Goal: Information Seeking & Learning: Check status

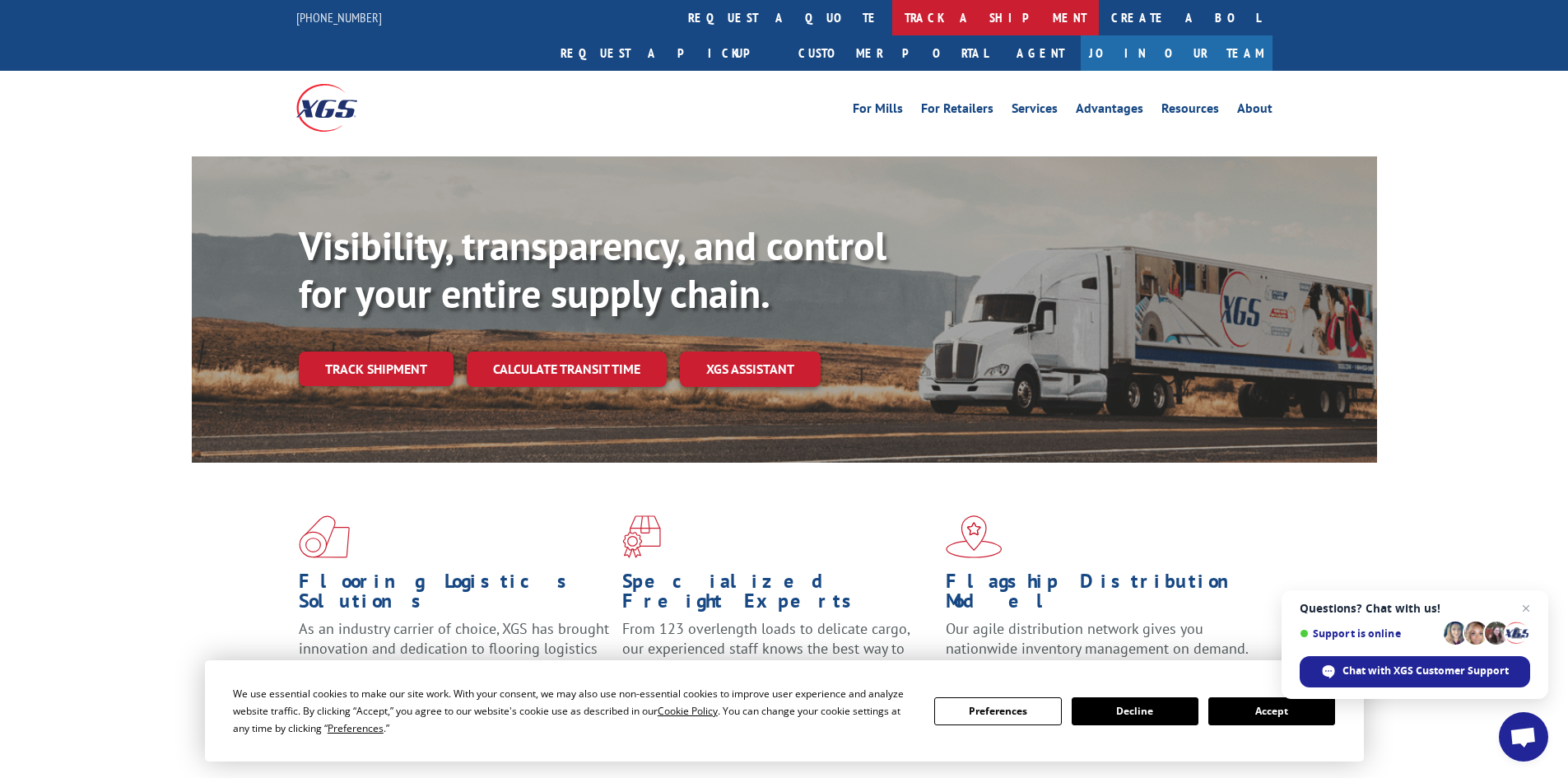
click at [892, 15] on link "track a shipment" at bounding box center [995, 18] width 207 height 36
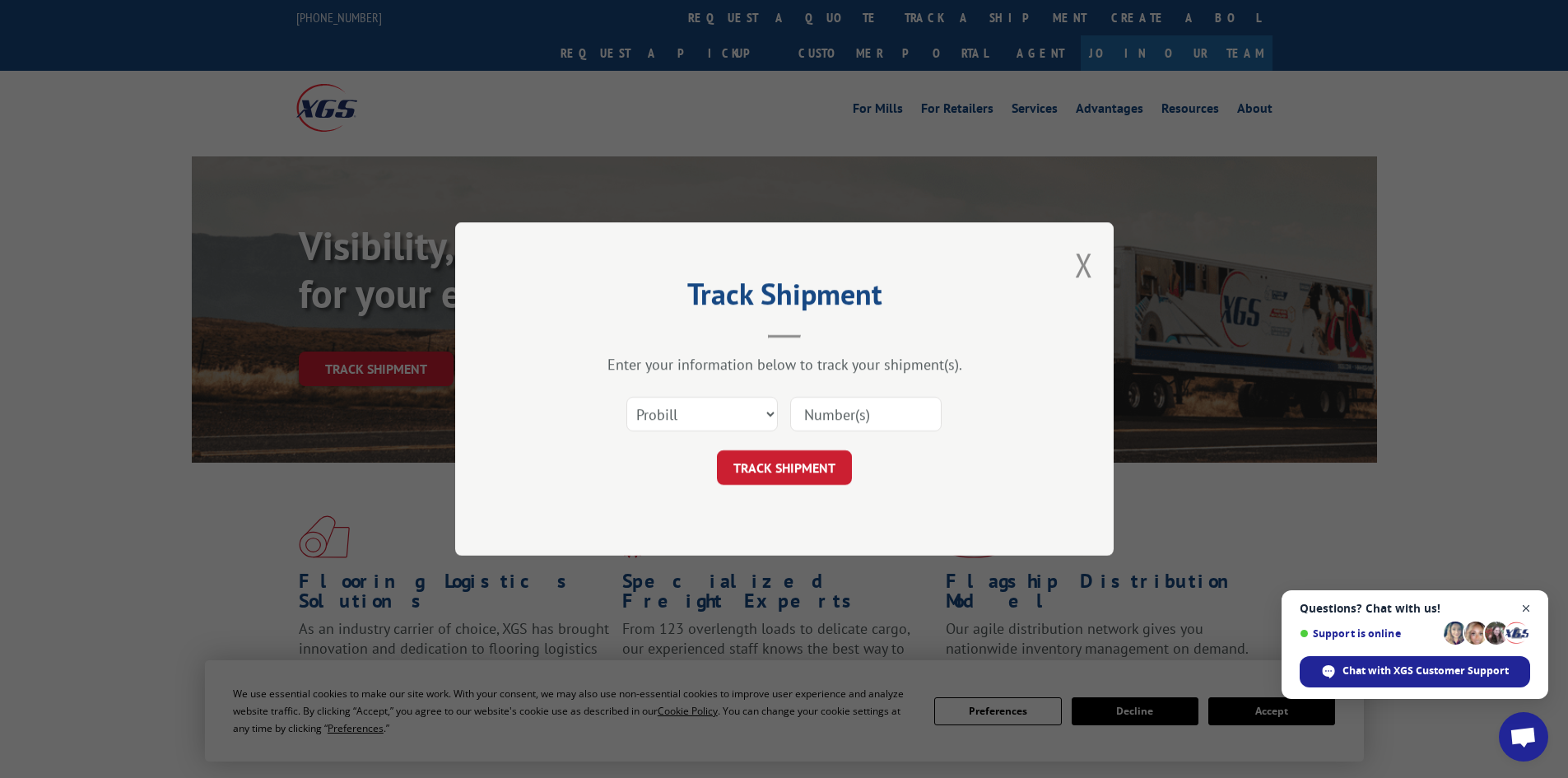
click at [1529, 609] on span "Close chat" at bounding box center [1526, 608] width 20 height 20
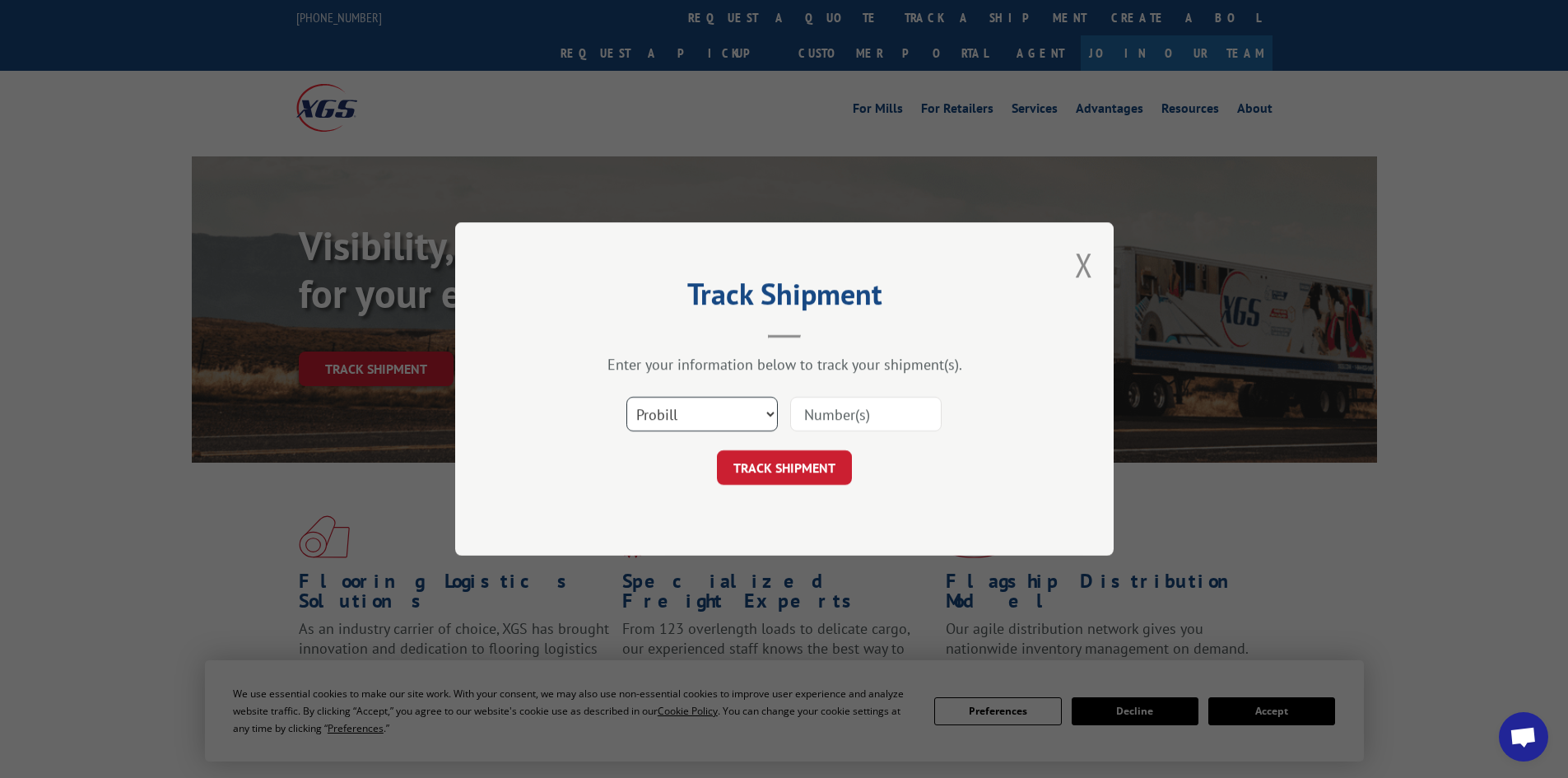
click at [712, 411] on select "Select category... Probill BOL PO" at bounding box center [702, 414] width 152 height 35
select select "po"
click at [626, 397] on select "Select category... Probill BOL PO" at bounding box center [702, 414] width 152 height 35
paste input "05549143"
type input "05549143"
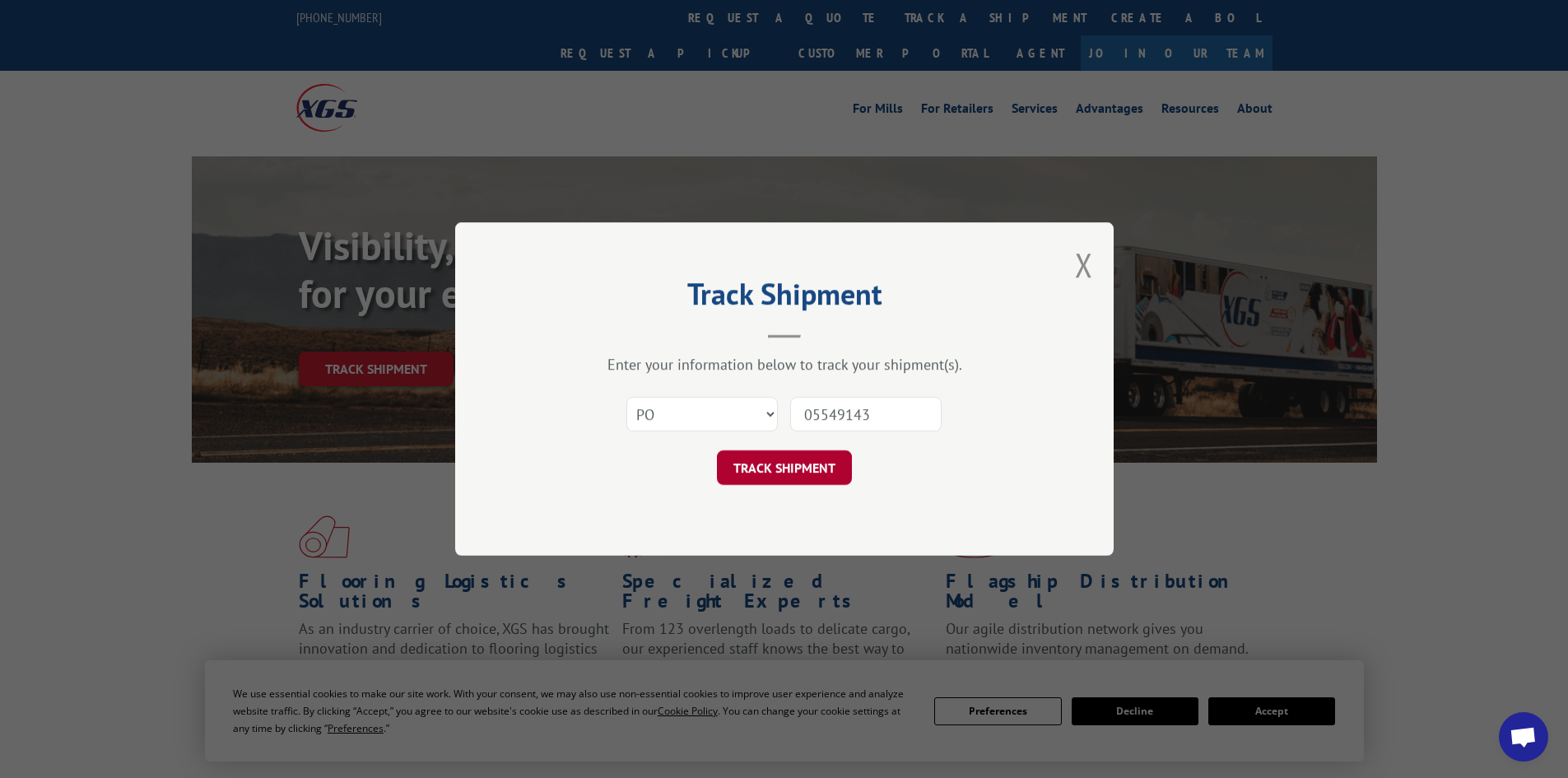
click at [779, 470] on button "TRACK SHIPMENT" at bounding box center [784, 467] width 135 height 35
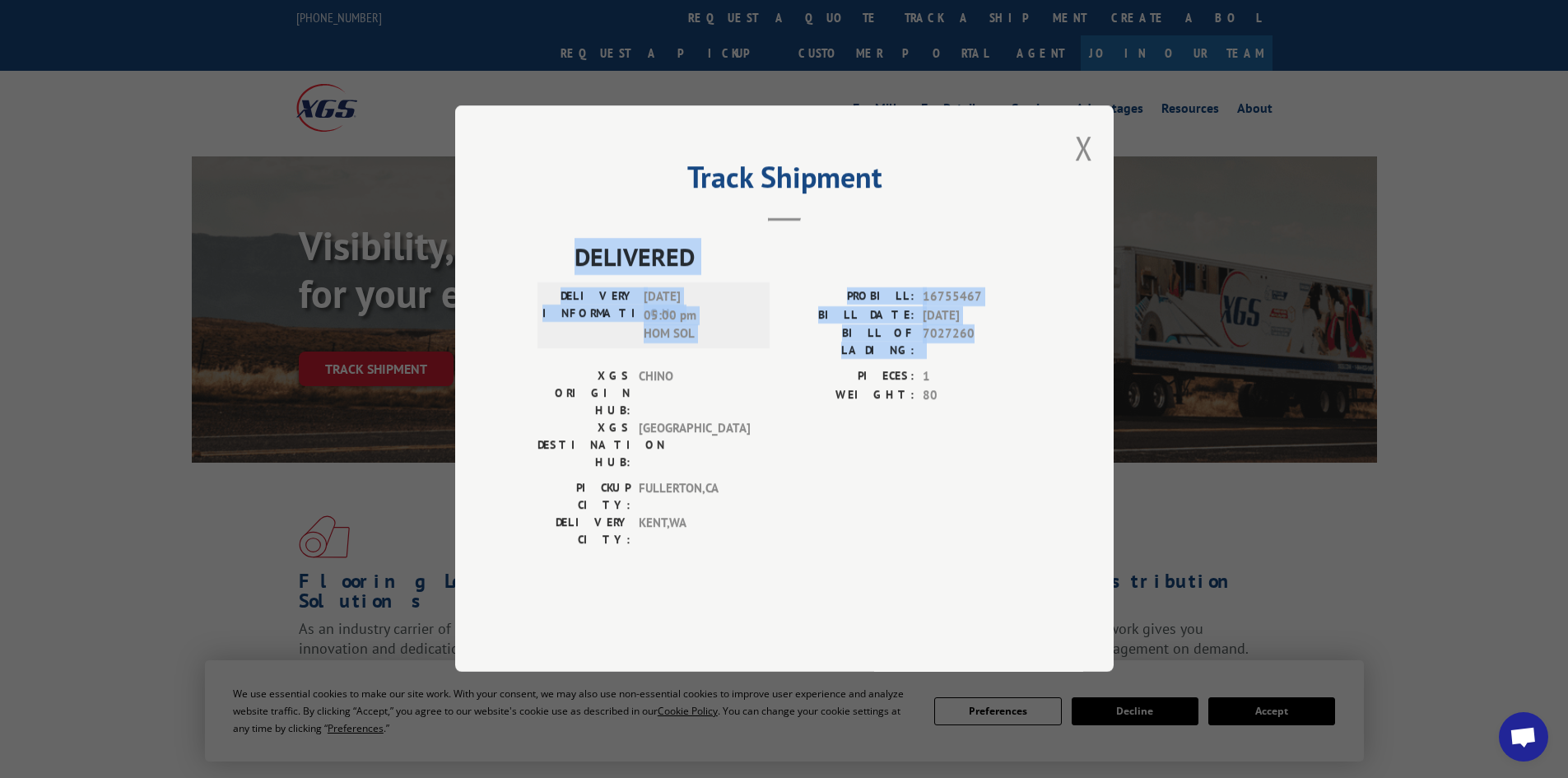
drag, startPoint x: 576, startPoint y: 301, endPoint x: 976, endPoint y: 378, distance: 407.3
click at [976, 378] on div "DELIVERED DELIVERY INFORMATION: [DATE] 05:00 pm HOM SOL PROBILL: 16755467 BILL …" at bounding box center [784, 398] width 494 height 319
copy div "DELIVERED DELIVERY INFORMATION: [DATE] 05:00 pm HOM SOL PROBILL: 16755467 BILL …"
click at [1079, 170] on button "Close modal" at bounding box center [1083, 147] width 18 height 43
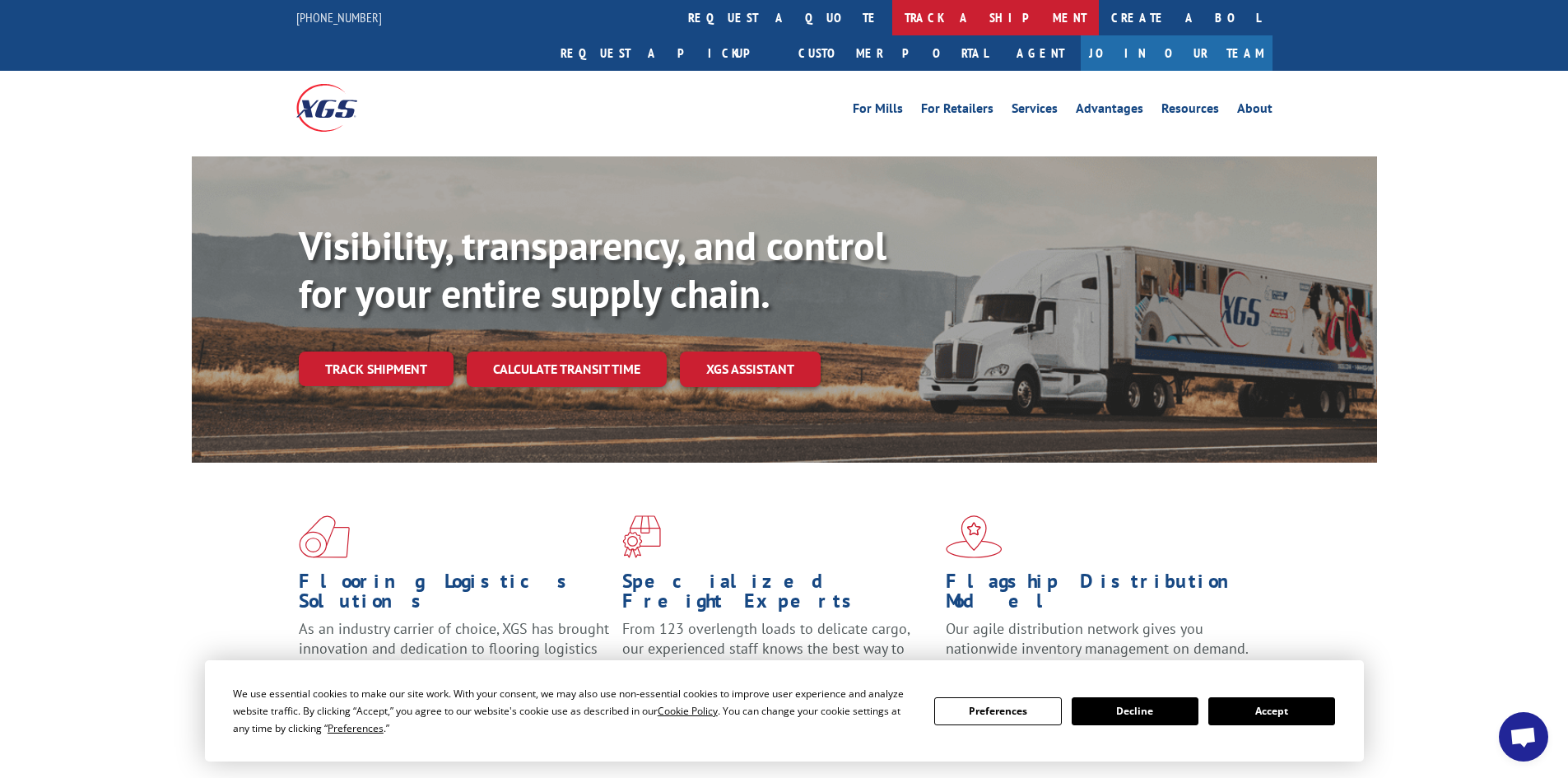
click at [892, 12] on link "track a shipment" at bounding box center [995, 18] width 207 height 36
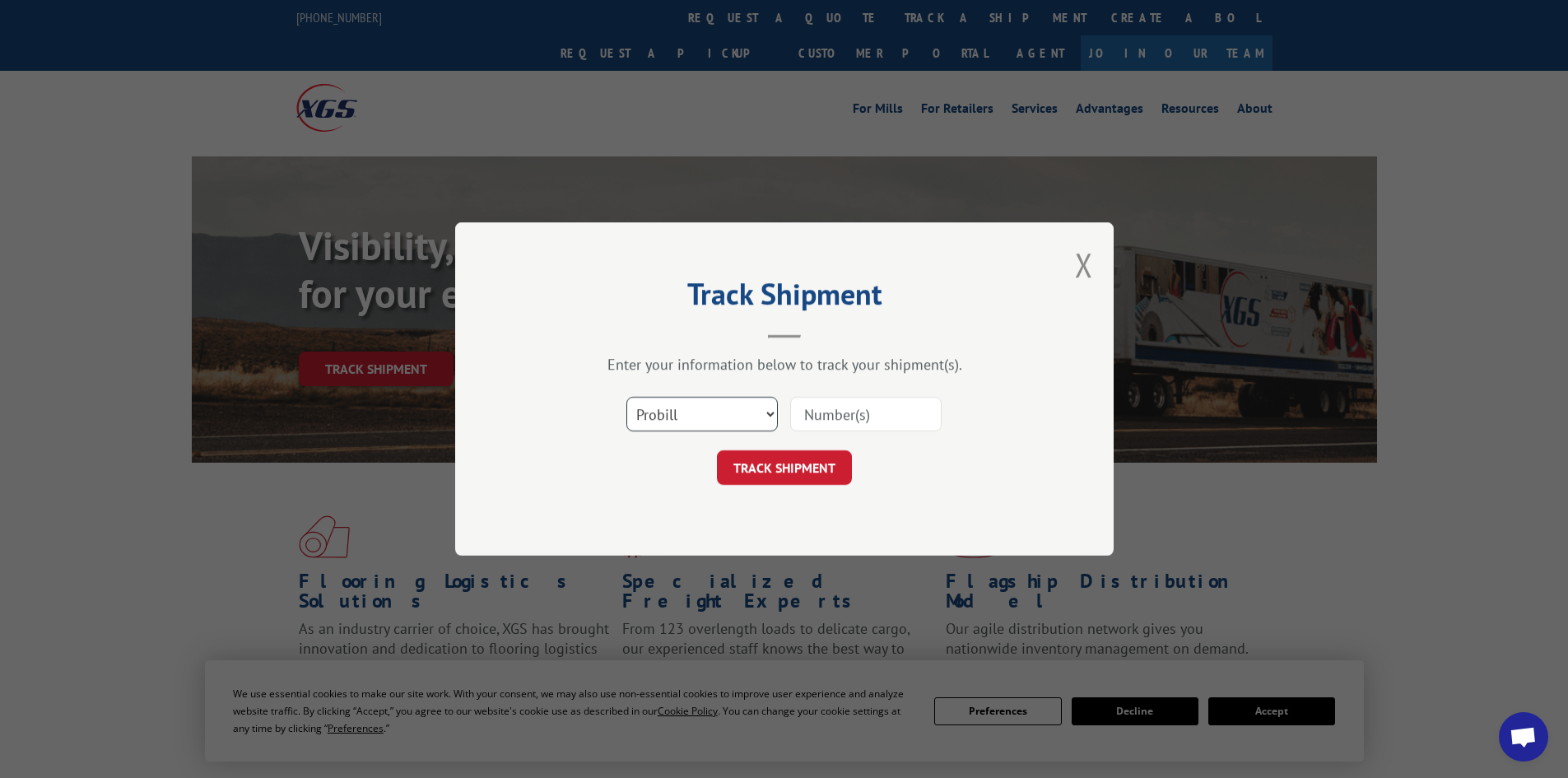
click at [665, 421] on select "Select category... Probill BOL PO" at bounding box center [702, 414] width 152 height 35
select select "po"
click at [626, 397] on select "Select category... Probill BOL PO" at bounding box center [702, 414] width 152 height 35
click at [825, 418] on input at bounding box center [866, 414] width 152 height 35
paste input "05549144"
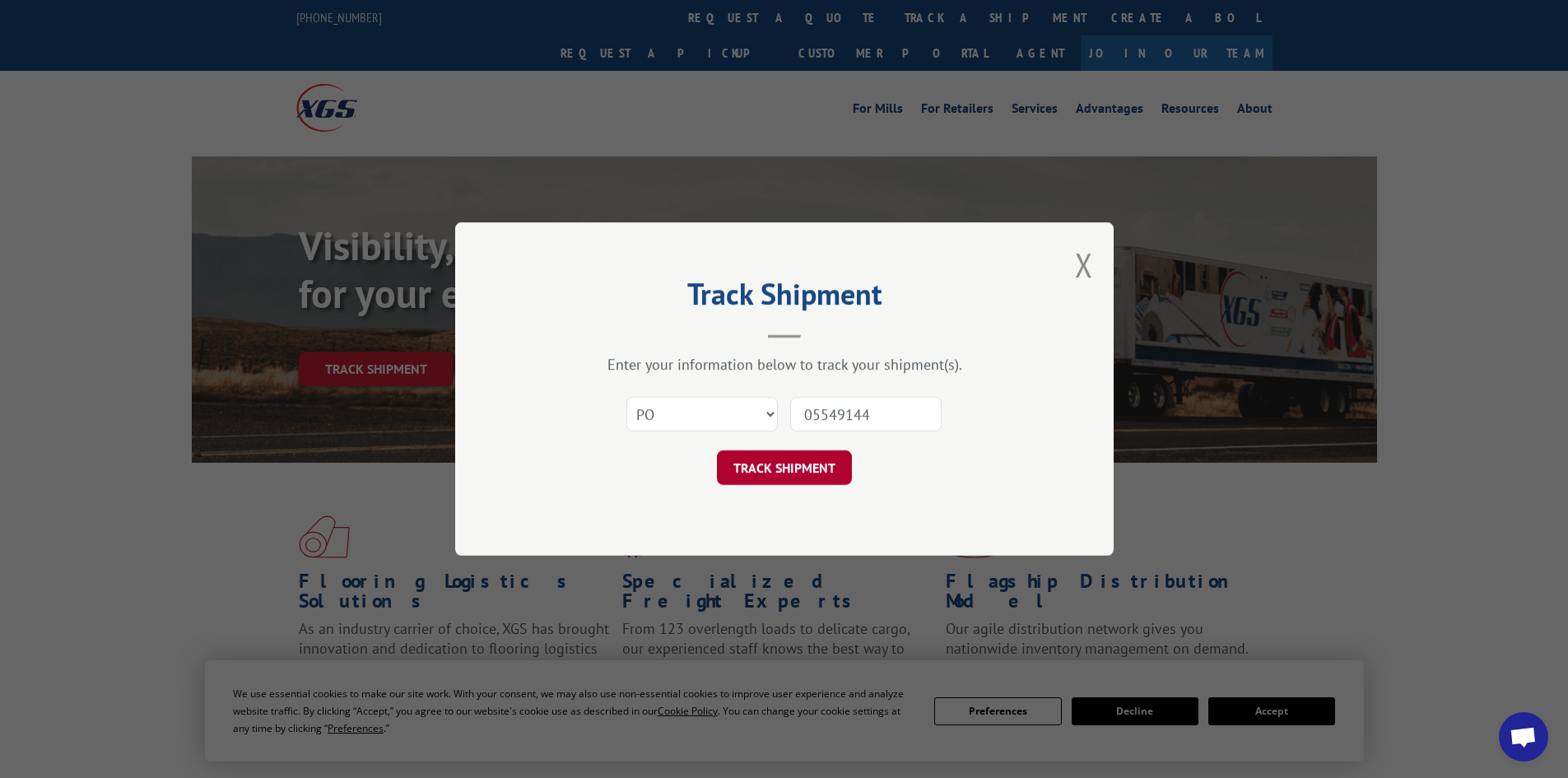
type input "05549144"
click at [777, 460] on button "TRACK SHIPMENT" at bounding box center [784, 467] width 135 height 35
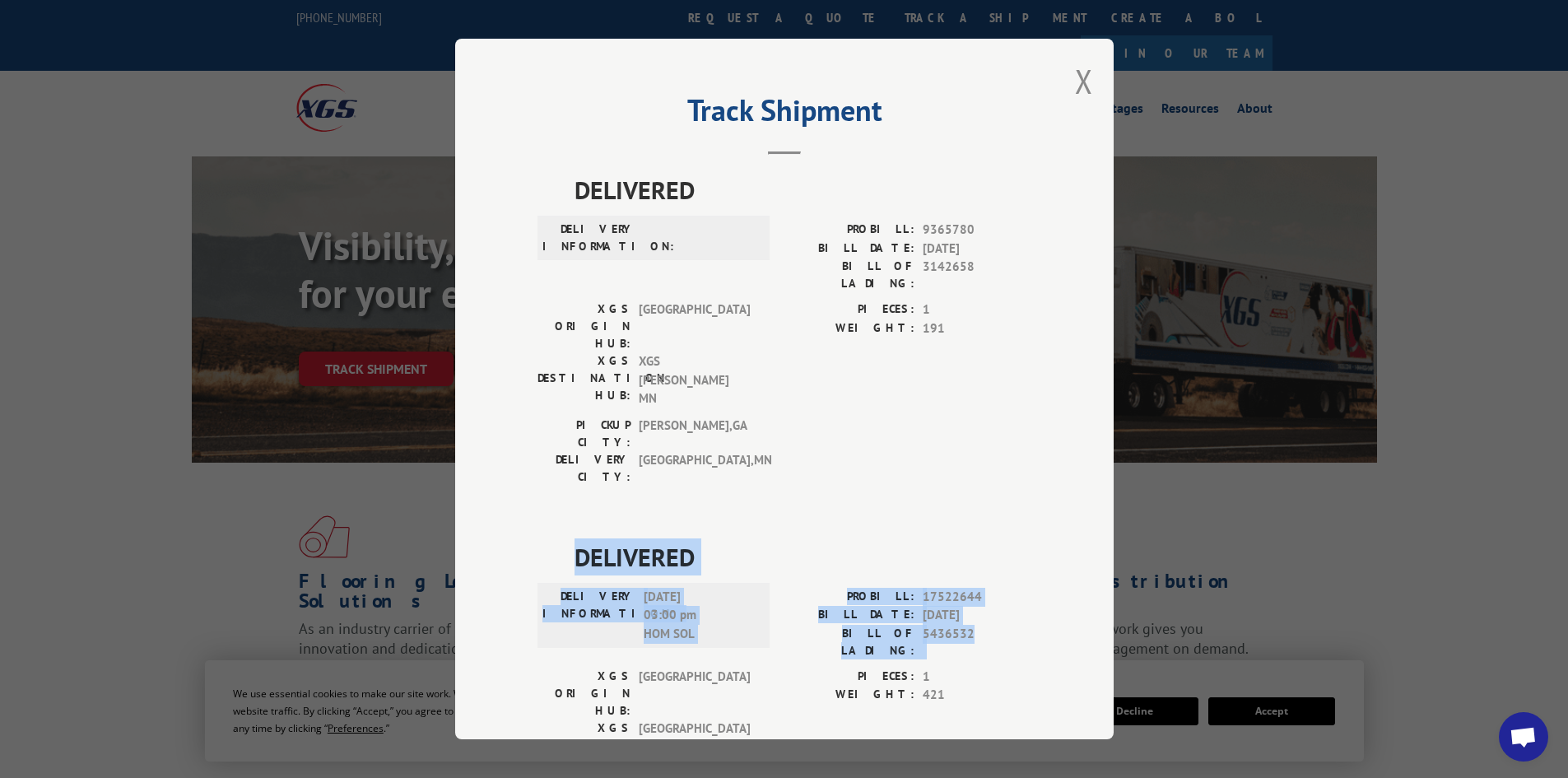
drag, startPoint x: 571, startPoint y: 450, endPoint x: 981, endPoint y: 539, distance: 419.5
click at [981, 539] on div "DELIVERED DELIVERY INFORMATION: [DATE] 03:00 pm HOM SOL PROBILL: 17522644 BILL …" at bounding box center [784, 698] width 494 height 319
copy div "DELIVERED DELIVERY INFORMATION: [DATE] 03:00 pm HOM SOL PROBILL: 17522644 BILL …"
click at [1081, 83] on button "Close modal" at bounding box center [1083, 81] width 18 height 43
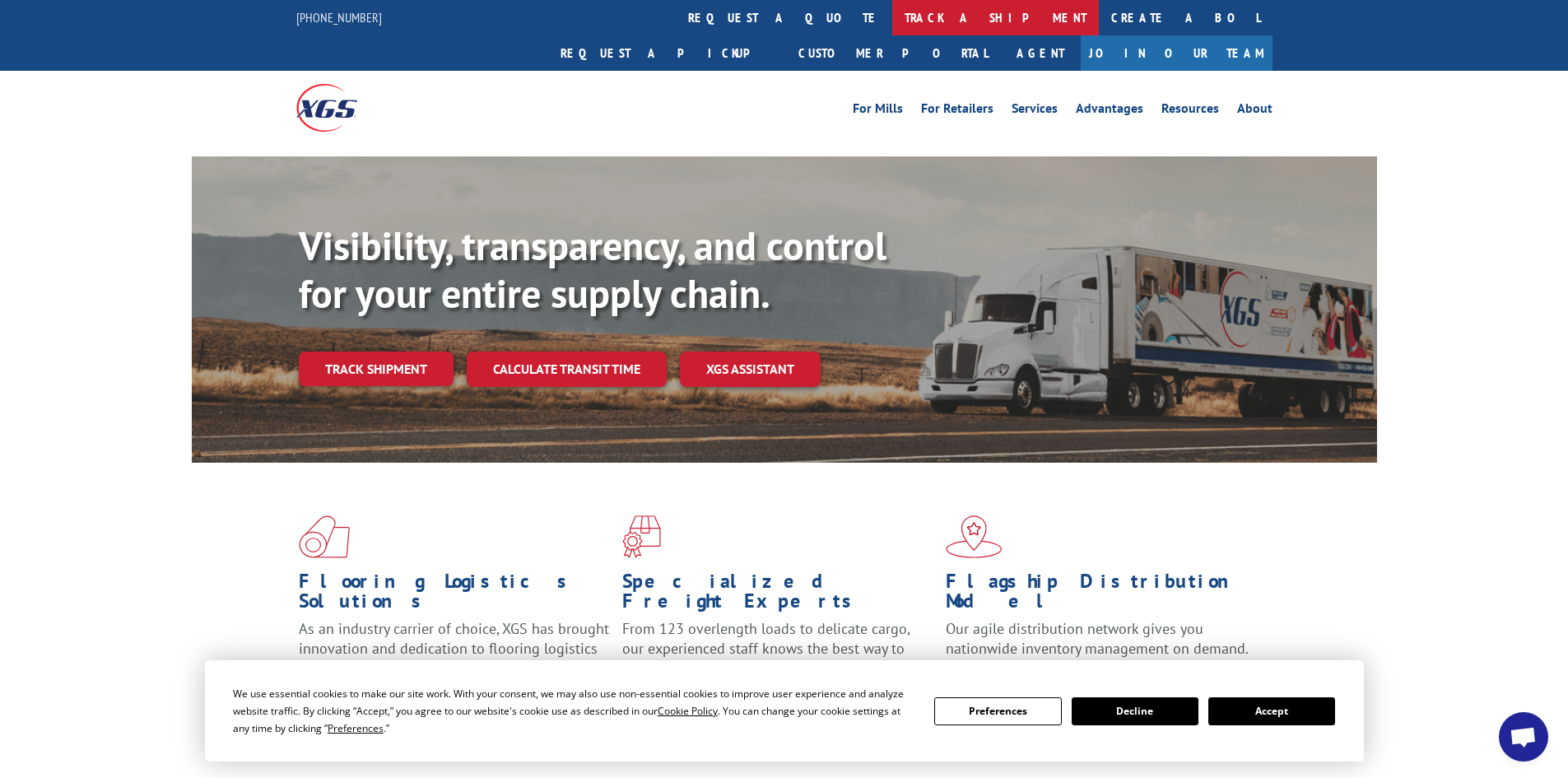
click at [892, 14] on link "track a shipment" at bounding box center [995, 18] width 207 height 36
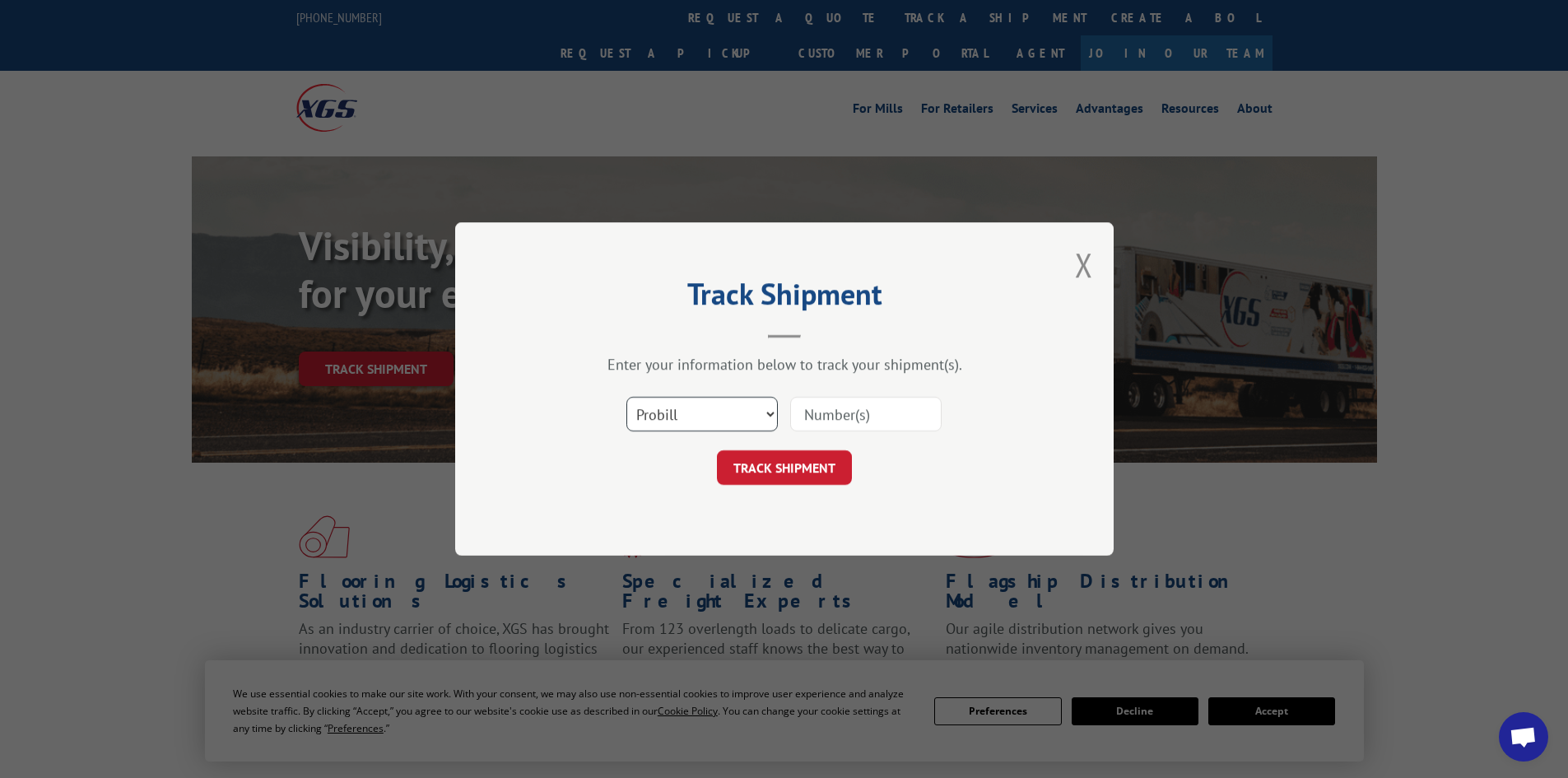
click at [658, 416] on select "Select category... Probill BOL PO" at bounding box center [702, 414] width 152 height 35
select select "po"
click at [626, 397] on select "Select category... Probill BOL PO" at bounding box center [702, 414] width 152 height 35
paste input "05549110"
type input "05549110"
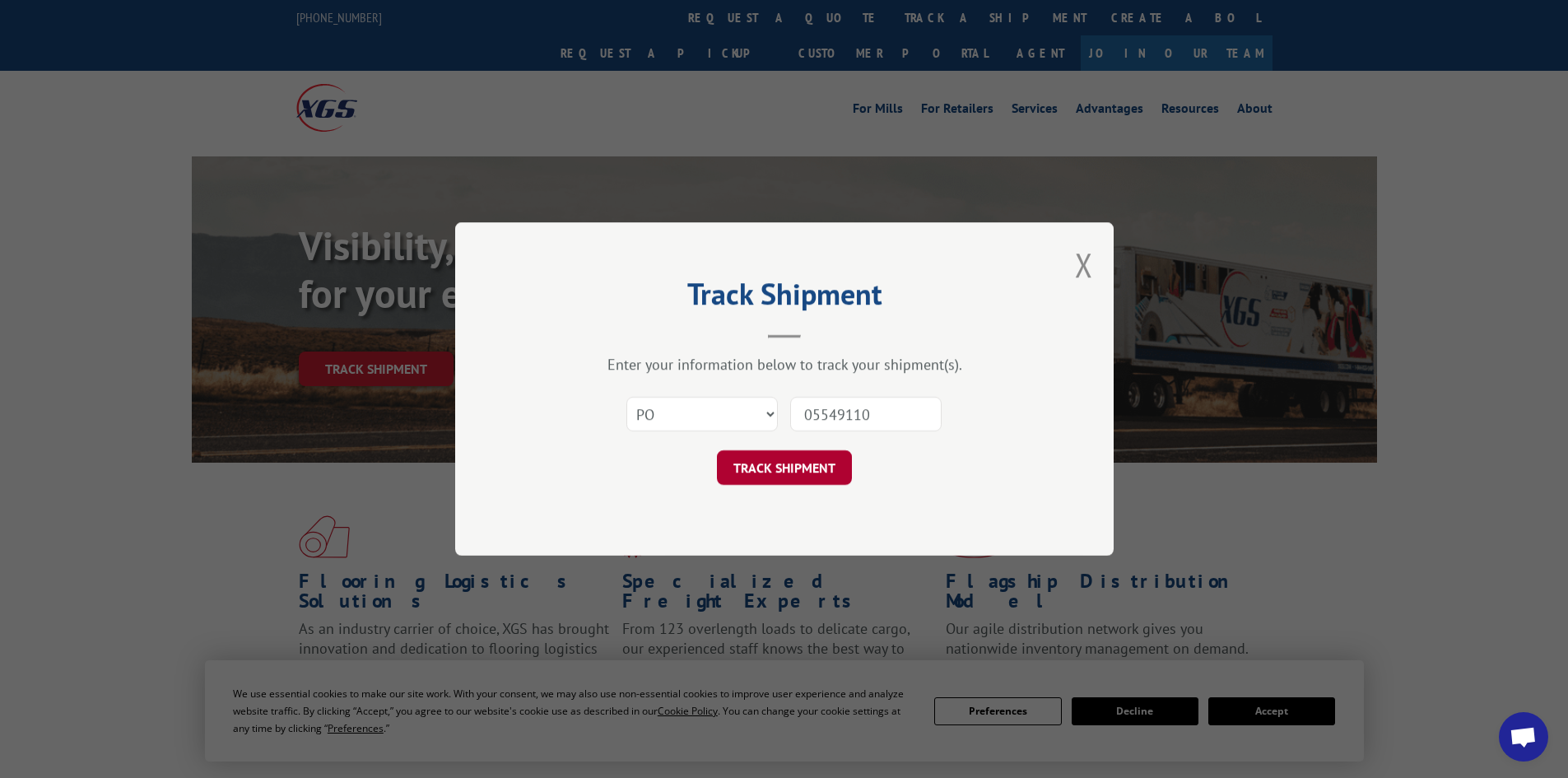
click at [755, 464] on button "TRACK SHIPMENT" at bounding box center [784, 467] width 135 height 35
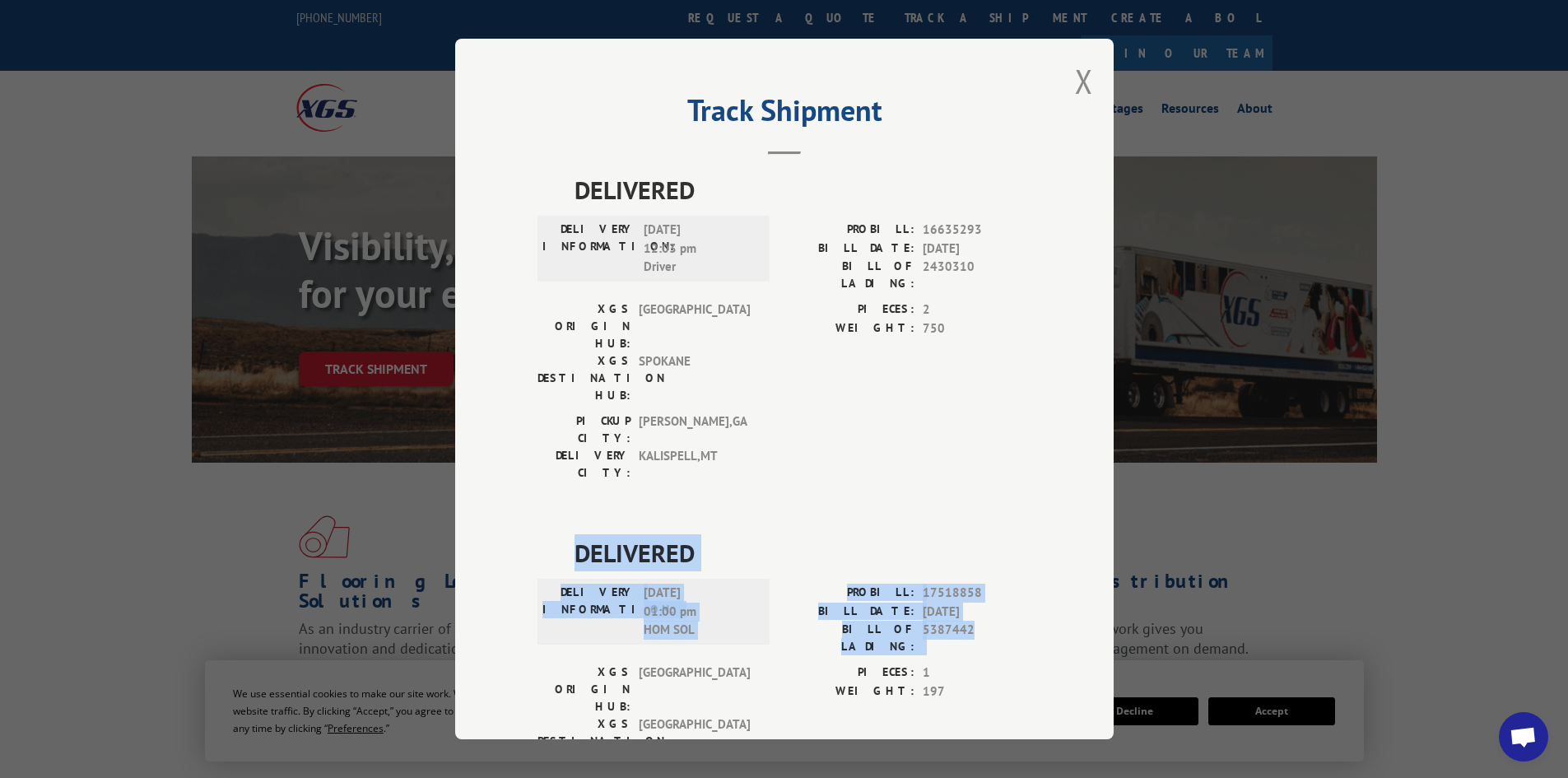
drag, startPoint x: 570, startPoint y: 458, endPoint x: 967, endPoint y: 536, distance: 404.6
click at [967, 536] on div "DELIVERED DELIVERY INFORMATION: [DATE] 01:00 pm HOM SOL PROBILL: 17518858 BILL …" at bounding box center [784, 694] width 494 height 319
copy div "DELIVERED DELIVERY INFORMATION: [DATE] 01:00 pm HOM SOL PROBILL: 17518858 BILL …"
click at [1080, 81] on button "Close modal" at bounding box center [1083, 81] width 18 height 43
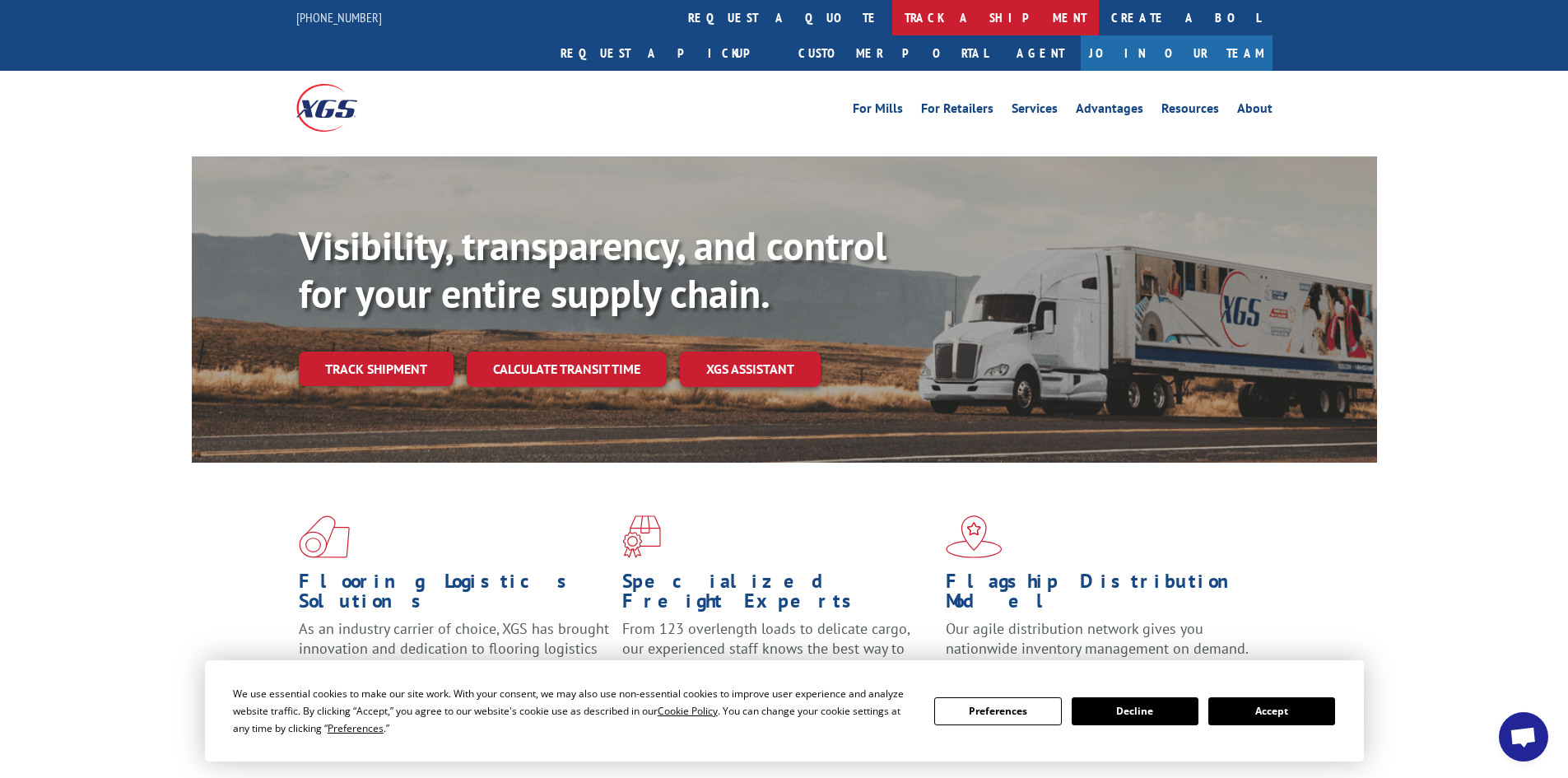
click at [892, 15] on link "track a shipment" at bounding box center [995, 18] width 207 height 36
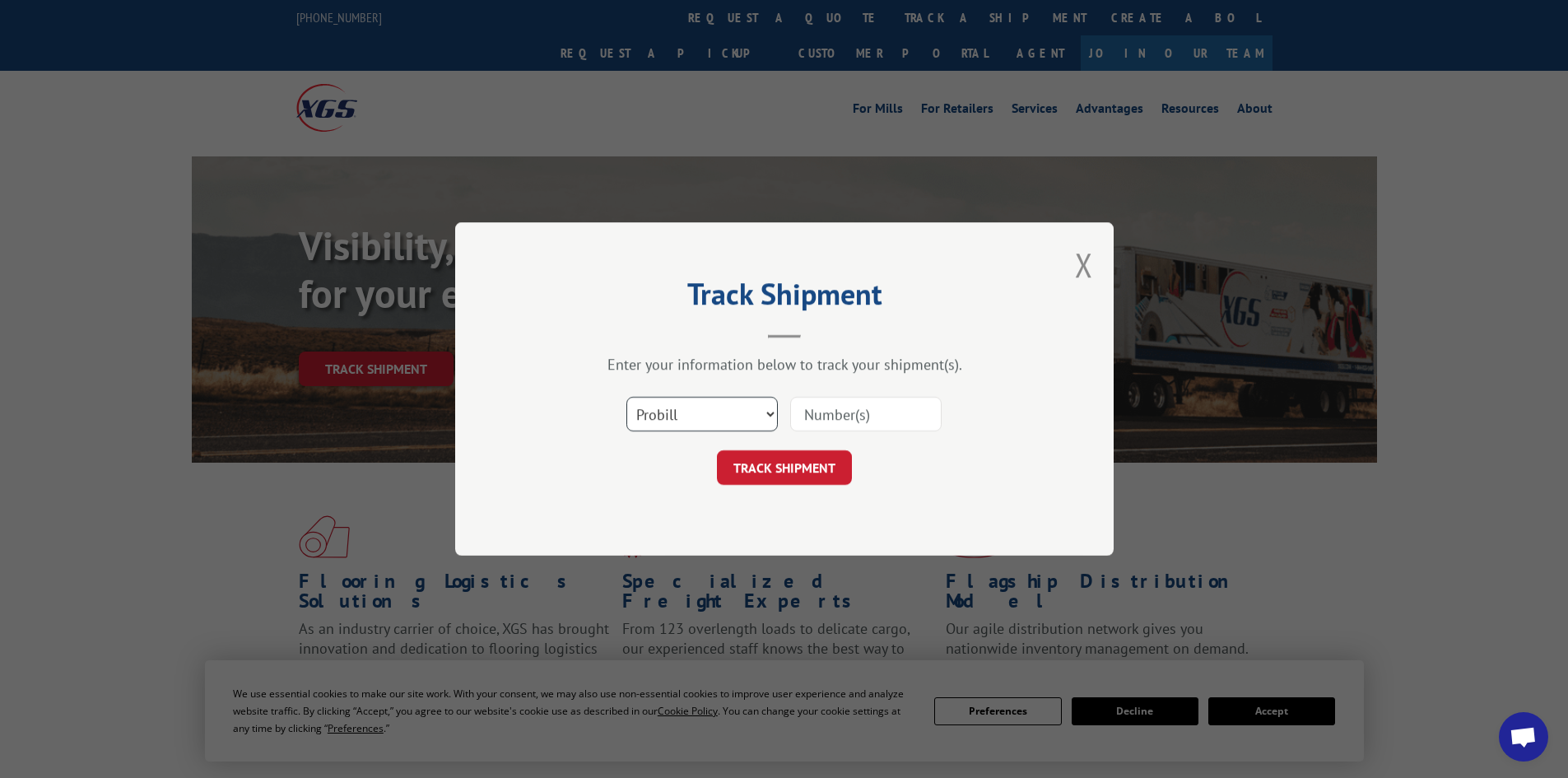
click at [682, 412] on select "Select category... Probill BOL PO" at bounding box center [702, 414] width 152 height 35
select select "po"
click at [626, 397] on select "Select category... Probill BOL PO" at bounding box center [702, 414] width 152 height 35
click at [818, 408] on input at bounding box center [866, 414] width 152 height 35
paste input "05549037"
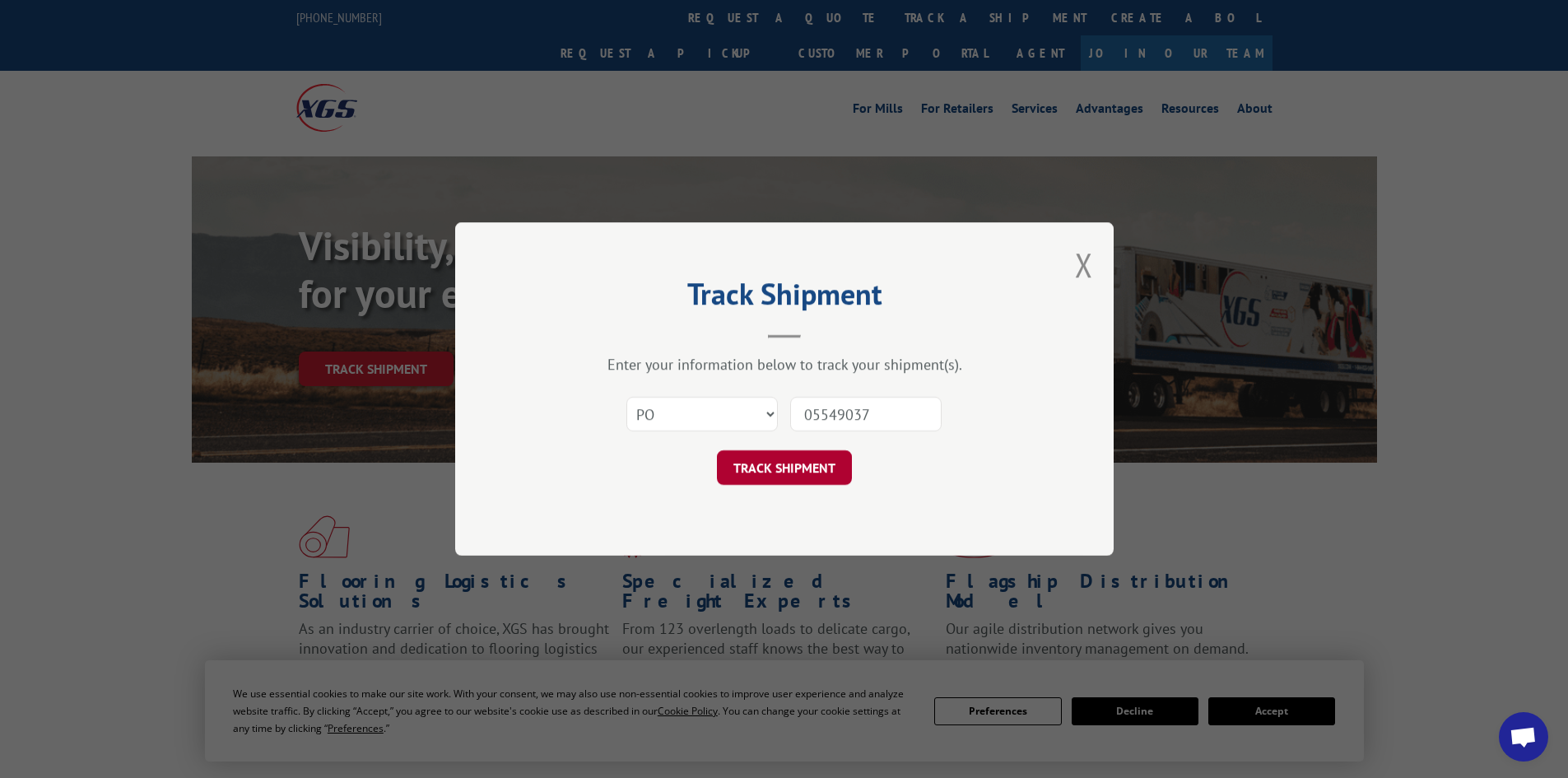
type input "05549037"
click at [767, 457] on button "TRACK SHIPMENT" at bounding box center [784, 467] width 135 height 35
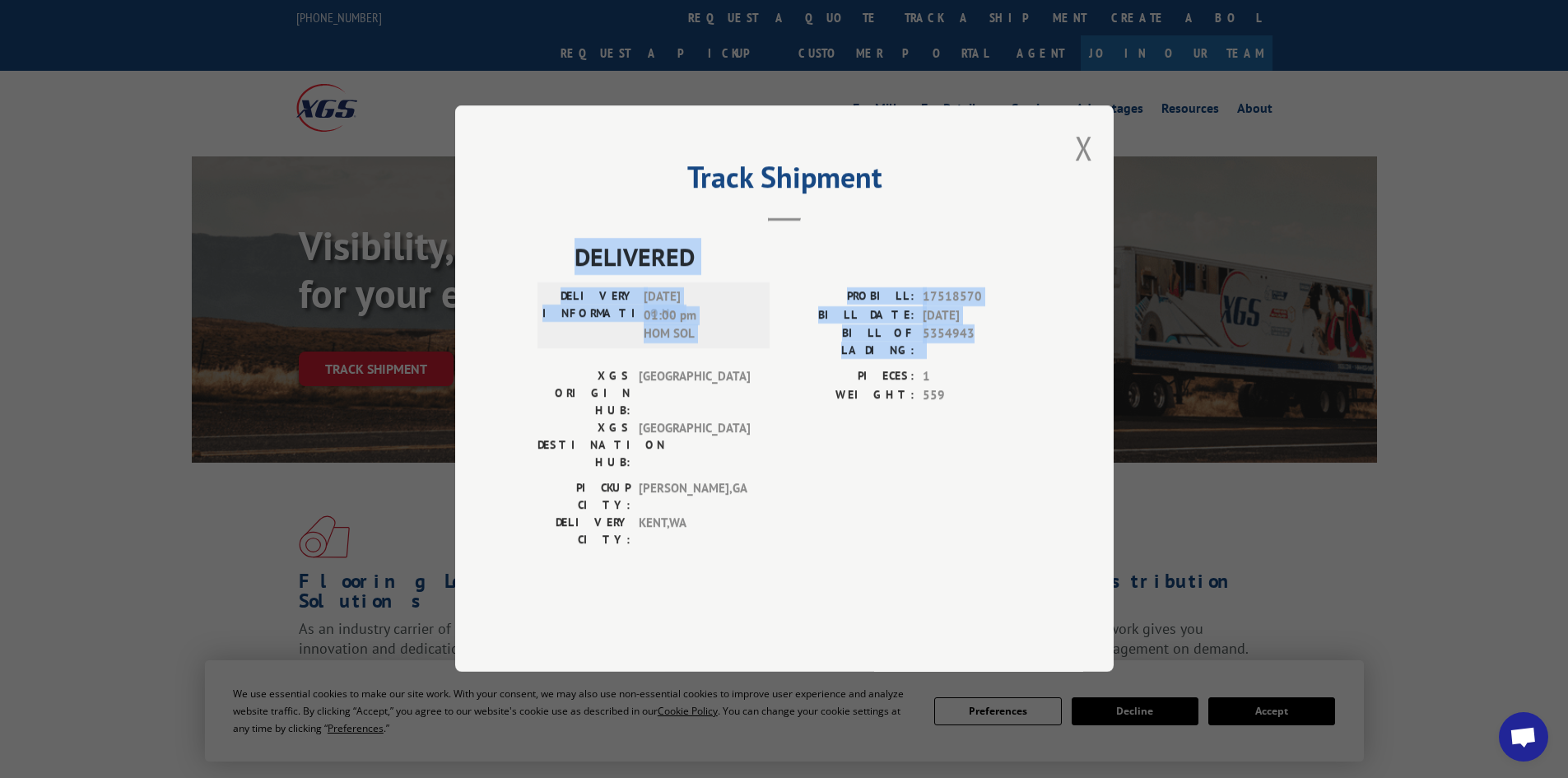
drag, startPoint x: 574, startPoint y: 301, endPoint x: 976, endPoint y: 365, distance: 407.1
click at [991, 374] on div "DELIVERED DELIVERY INFORMATION: [DATE] 01:00 pm HOM SOL PROBILL: 17518570 BILL …" at bounding box center [784, 398] width 494 height 319
copy div "DELIVERED DELIVERY INFORMATION: [DATE] 01:00 pm HOM SOL PROBILL: 17518570 BILL …"
click at [1079, 170] on button "Close modal" at bounding box center [1083, 147] width 18 height 43
